Goal: Transaction & Acquisition: Book appointment/travel/reservation

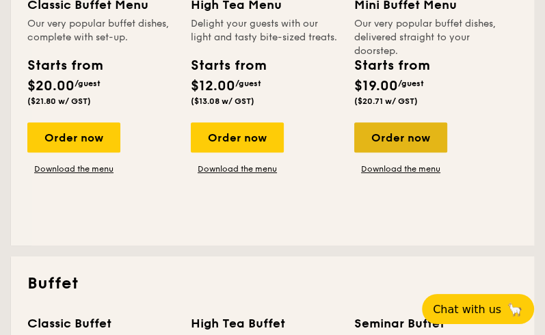
scroll to position [410, 0]
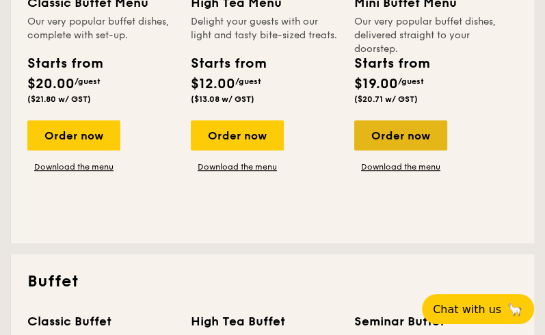
click at [402, 133] on div "Order now" at bounding box center [400, 135] width 93 height 30
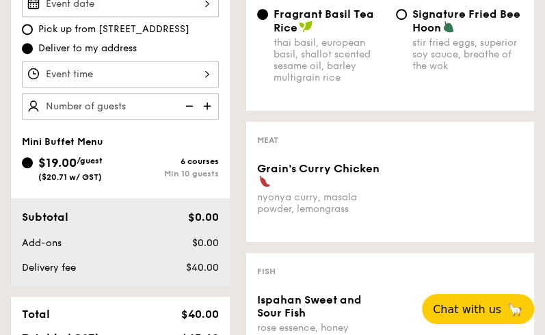
scroll to position [410, 0]
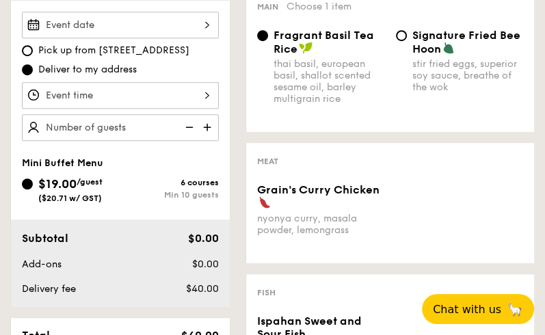
click at [208, 127] on img at bounding box center [208, 127] width 21 height 26
type input "10 guests"
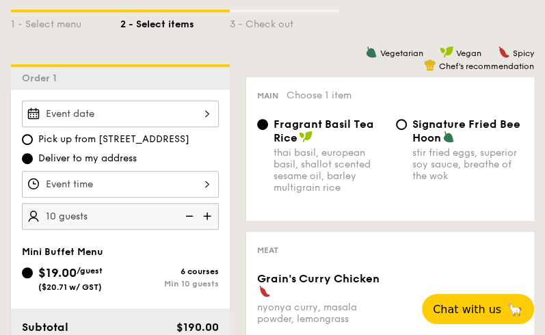
scroll to position [274, 0]
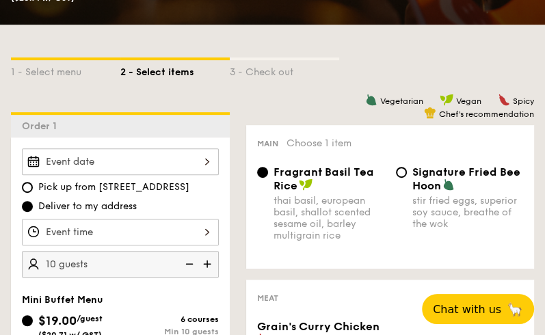
click at [166, 170] on div at bounding box center [120, 161] width 197 height 27
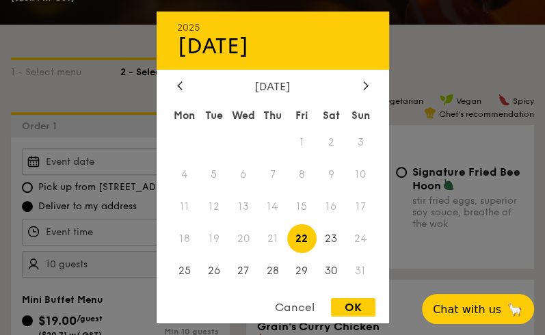
click at [362, 241] on span "24" at bounding box center [360, 238] width 29 height 29
click at [358, 241] on span "24" at bounding box center [360, 238] width 29 height 29
drag, startPoint x: 358, startPoint y: 241, endPoint x: 456, endPoint y: 53, distance: 211.4
click at [456, 53] on div at bounding box center [272, 167] width 545 height 335
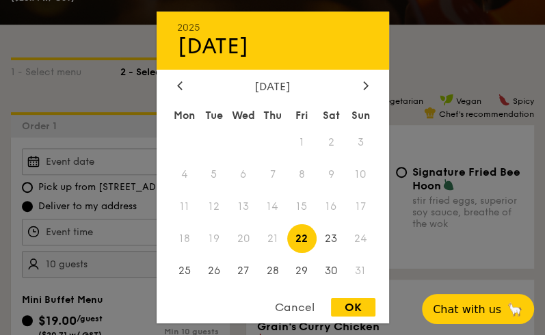
click at [176, 157] on div "2025 Aug [DATE] Tue Wed Thu Fri Sat Sun 1 2 3 4 5 6 7 8 9 10 11 12 13 14 15 16 …" at bounding box center [120, 161] width 197 height 27
click at [371, 81] on div at bounding box center [366, 86] width 12 height 13
click at [181, 81] on icon at bounding box center [180, 85] width 4 height 8
